Goal: Transaction & Acquisition: Book appointment/travel/reservation

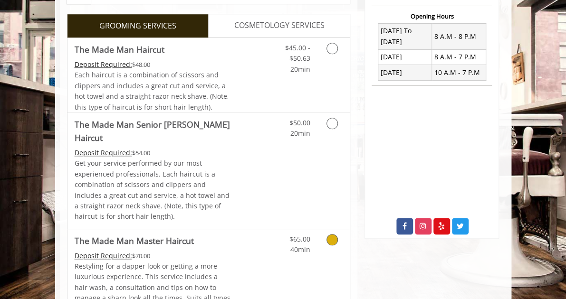
scroll to position [353, 0]
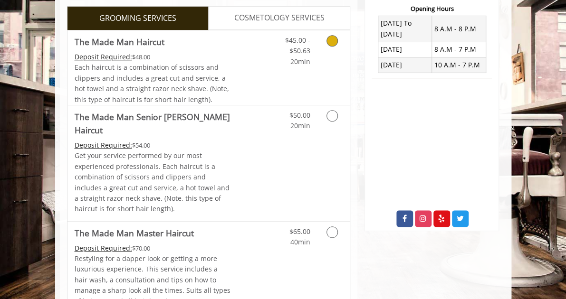
click at [338, 39] on icon "Grooming services" at bounding box center [332, 40] width 11 height 11
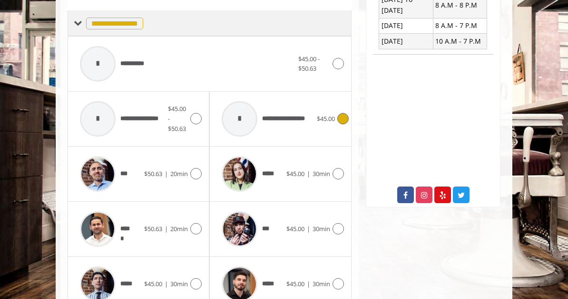
scroll to position [431, 0]
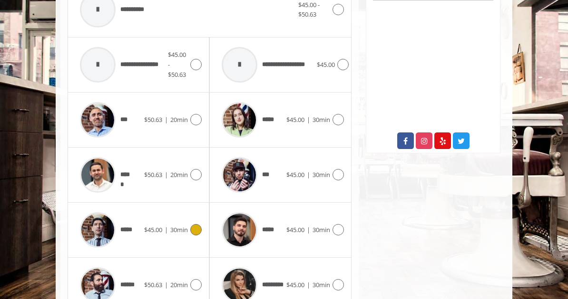
click at [190, 224] on icon at bounding box center [195, 229] width 11 height 11
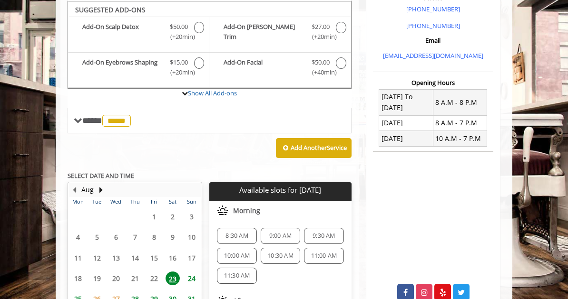
scroll to position [369, 0]
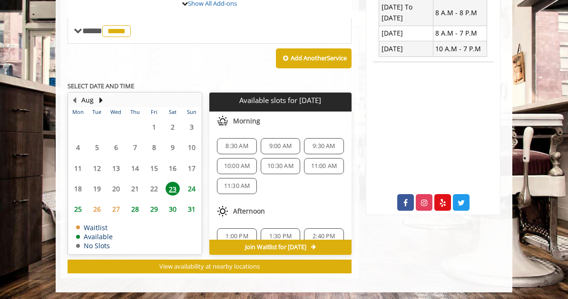
click at [184, 187] on span "24" at bounding box center [191, 189] width 14 height 14
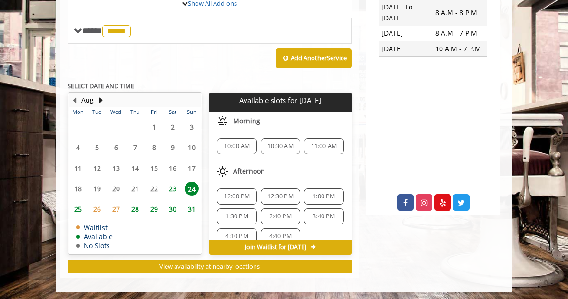
click at [165, 184] on span "23" at bounding box center [172, 189] width 14 height 14
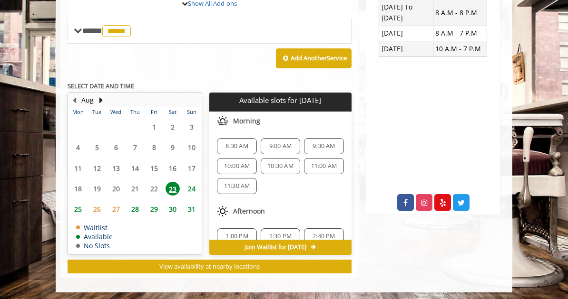
click at [277, 143] on span "9:00 AM" at bounding box center [280, 147] width 22 height 8
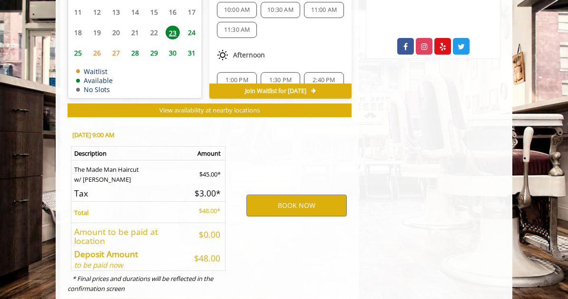
scroll to position [540, 0]
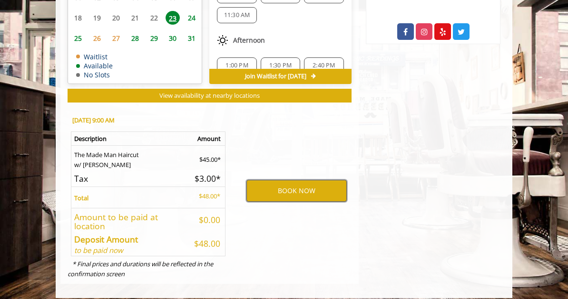
click at [303, 187] on button "BOOK NOW" at bounding box center [296, 191] width 100 height 22
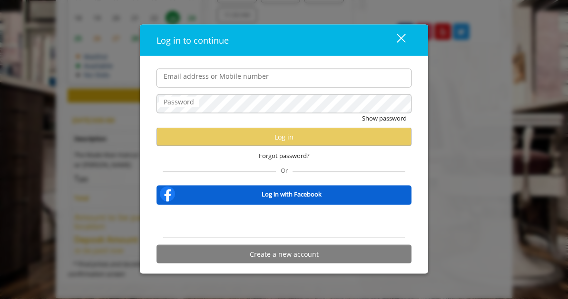
click at [269, 55] on div "Log in to continue close" at bounding box center [284, 40] width 288 height 31
click at [211, 72] on label "Email address or Mobile number" at bounding box center [216, 76] width 115 height 10
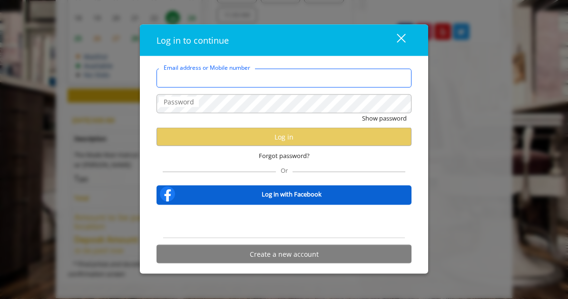
click at [211, 72] on input "Email address or Mobile number" at bounding box center [283, 77] width 255 height 19
type input "*"
type input "**********"
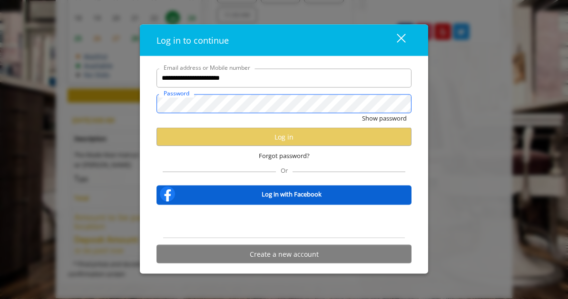
scroll to position [0, 0]
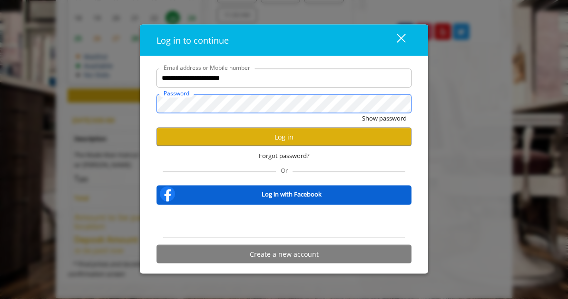
click at [362, 113] on button "Show password" at bounding box center [384, 118] width 45 height 10
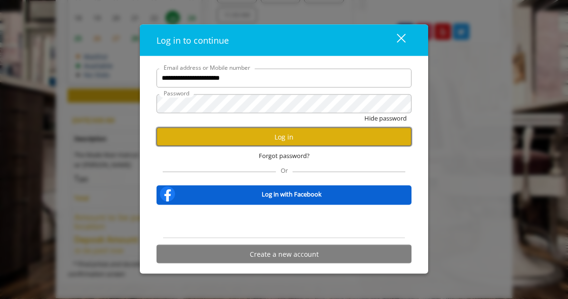
click at [306, 135] on button "Log in" at bounding box center [283, 137] width 255 height 19
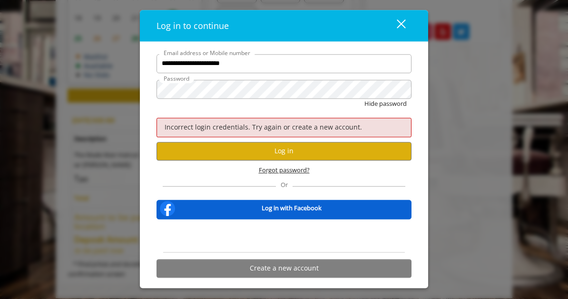
click at [291, 170] on span "Forgot password?" at bounding box center [284, 170] width 51 height 10
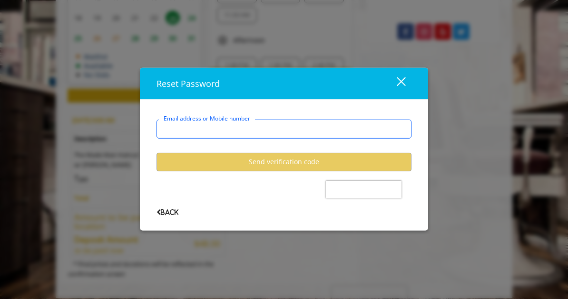
click at [187, 132] on input "Email address or Mobile number" at bounding box center [283, 128] width 255 height 19
type input "**********"
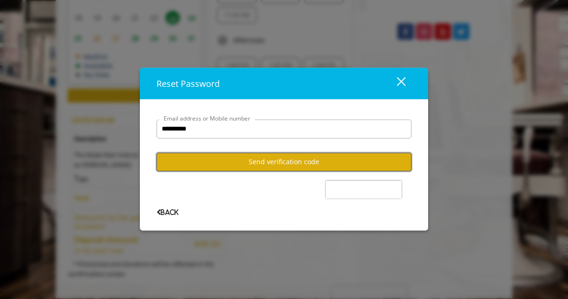
click at [256, 164] on button "Send verification code" at bounding box center [283, 162] width 255 height 19
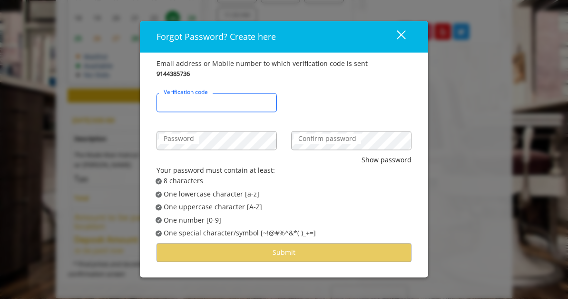
click at [250, 96] on input "Verification code" at bounding box center [216, 102] width 120 height 19
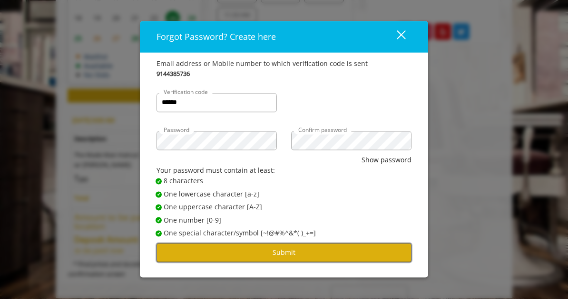
click at [278, 260] on button "Submit" at bounding box center [283, 253] width 255 height 19
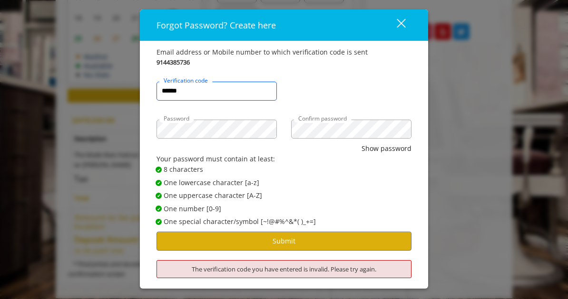
click at [206, 90] on input "******" at bounding box center [216, 91] width 120 height 19
type input "******"
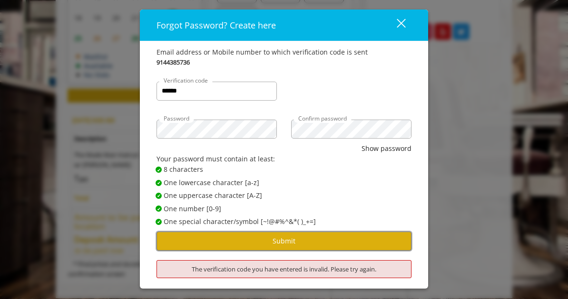
drag, startPoint x: 264, startPoint y: 245, endPoint x: 250, endPoint y: 243, distance: 13.5
click at [250, 243] on button "Submit" at bounding box center [283, 241] width 255 height 19
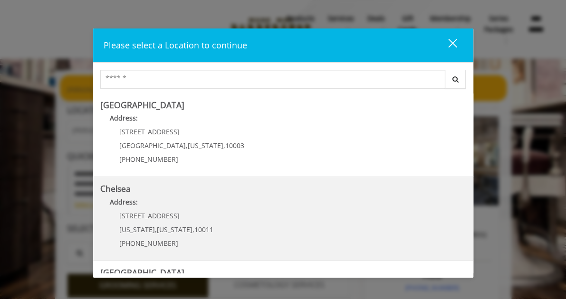
click at [157, 225] on span "New York" at bounding box center [175, 229] width 36 height 9
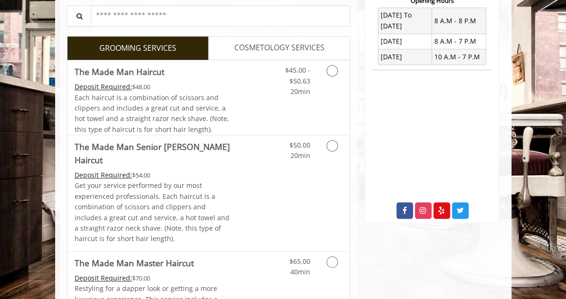
scroll to position [361, 0]
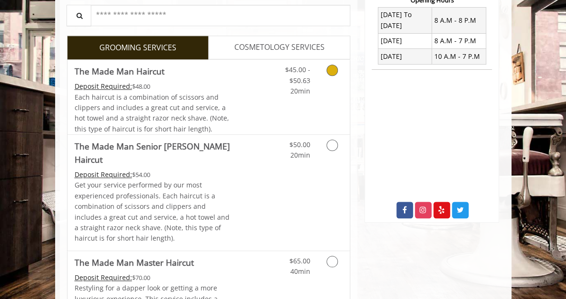
click at [338, 73] on icon "Grooming services" at bounding box center [332, 70] width 11 height 11
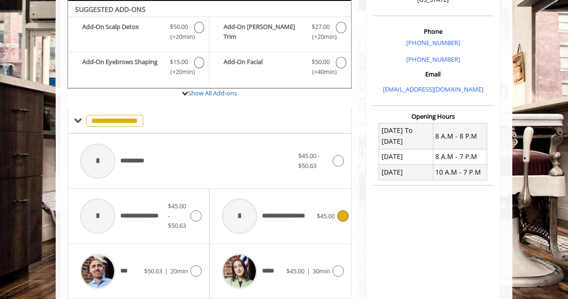
scroll to position [427, 0]
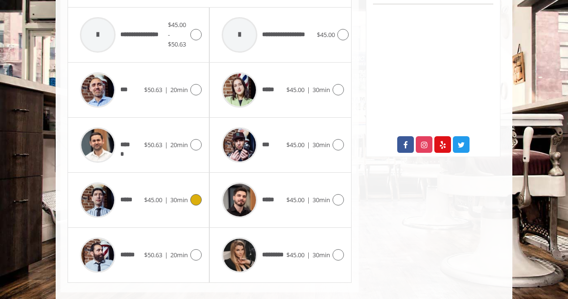
click at [190, 195] on icon at bounding box center [195, 199] width 11 height 11
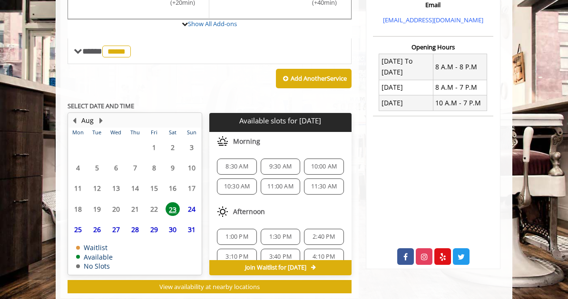
scroll to position [336, 0]
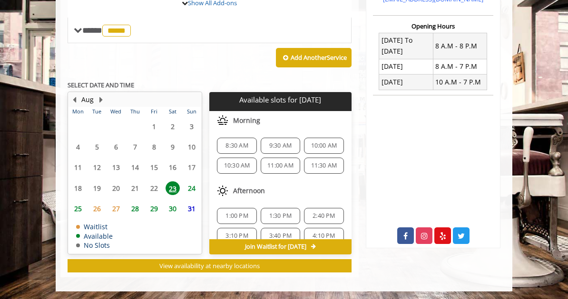
click at [289, 143] on span "9:30 AM" at bounding box center [280, 146] width 31 height 8
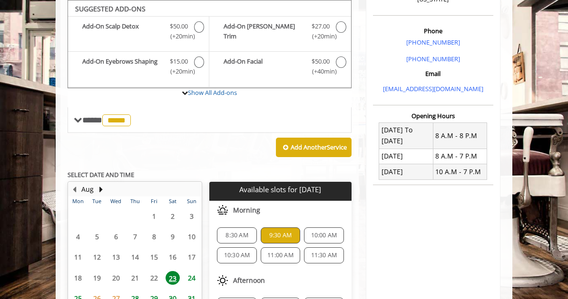
scroll to position [507, 0]
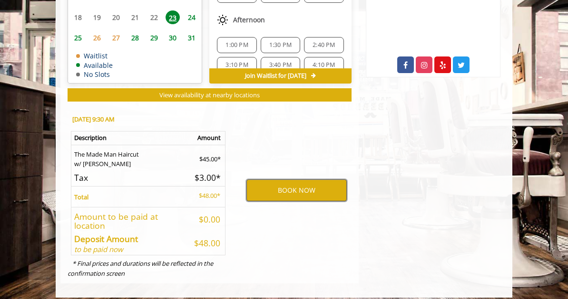
click at [336, 192] on button "BOOK NOW" at bounding box center [296, 191] width 100 height 22
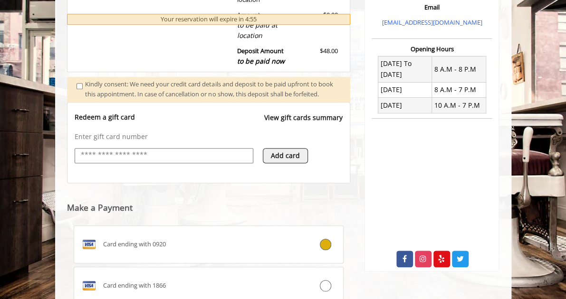
scroll to position [458, 0]
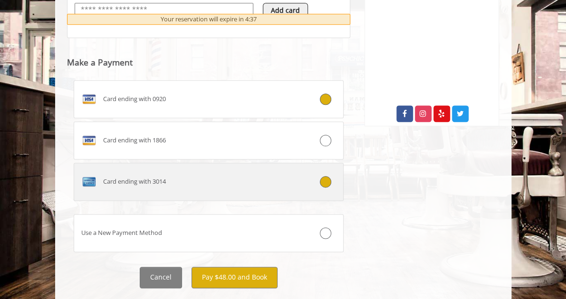
click at [331, 176] on icon at bounding box center [325, 181] width 11 height 11
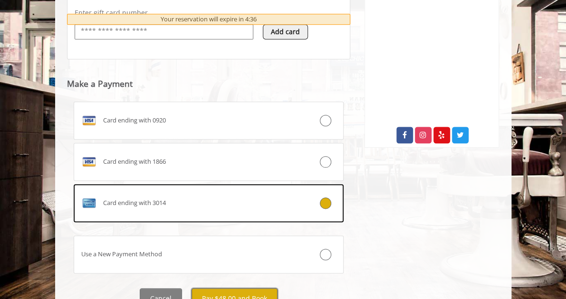
click at [228, 289] on button "Pay $48.00 and Book" at bounding box center [235, 299] width 86 height 21
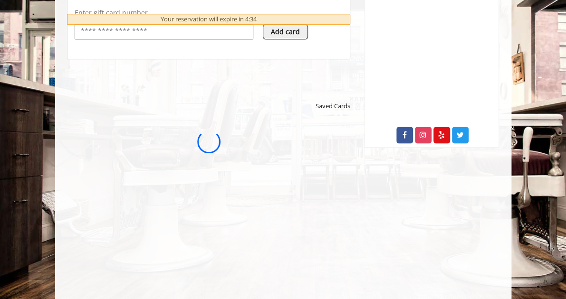
scroll to position [0, 0]
